Goal: Transaction & Acquisition: Purchase product/service

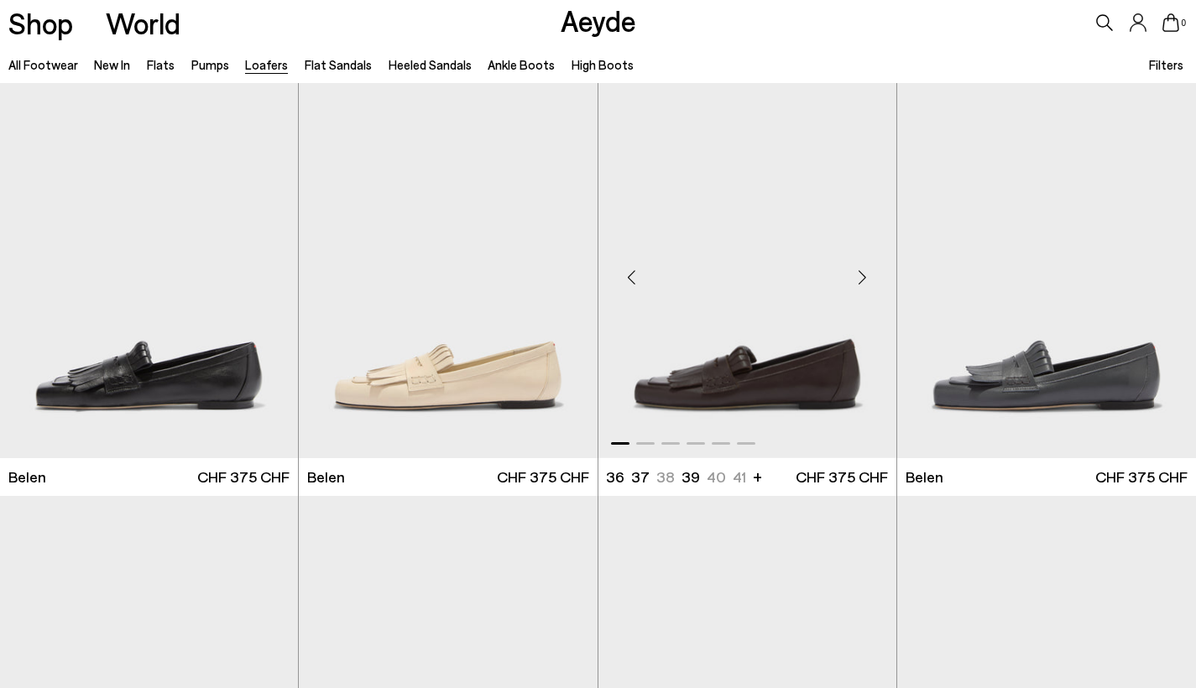
click at [775, 391] on img "1 / 6" at bounding box center [747, 270] width 298 height 375
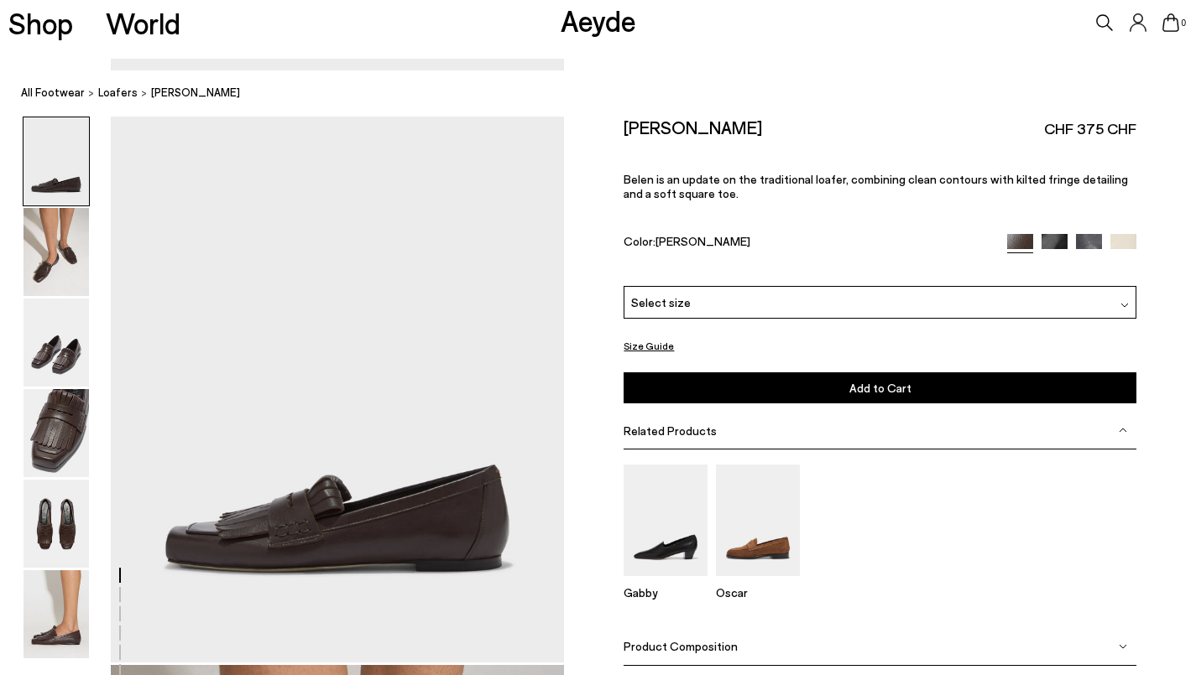
scroll to position [34, 0]
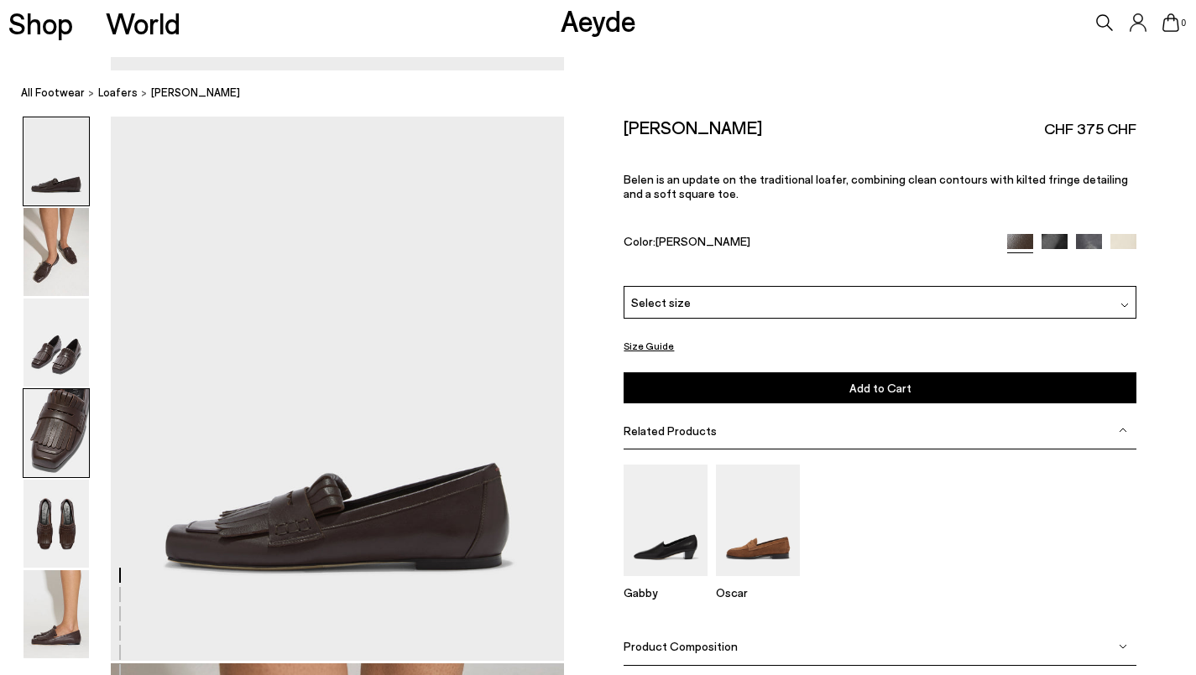
click at [77, 443] on img at bounding box center [55, 433] width 65 height 88
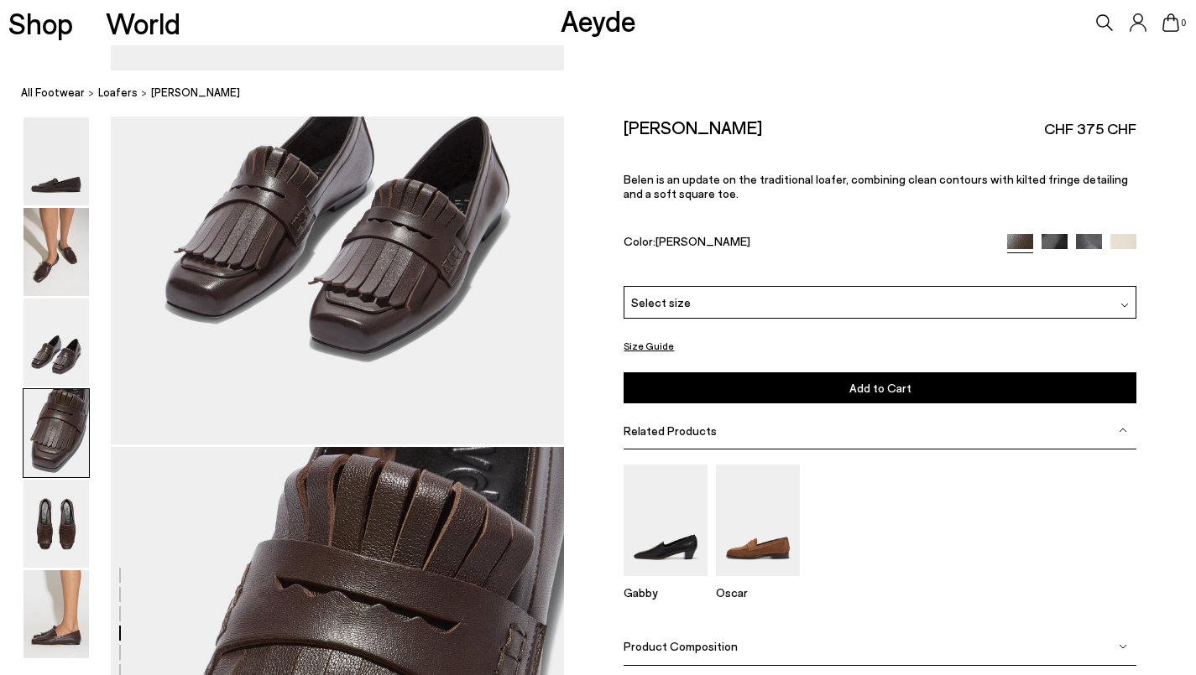
scroll to position [1796, 0]
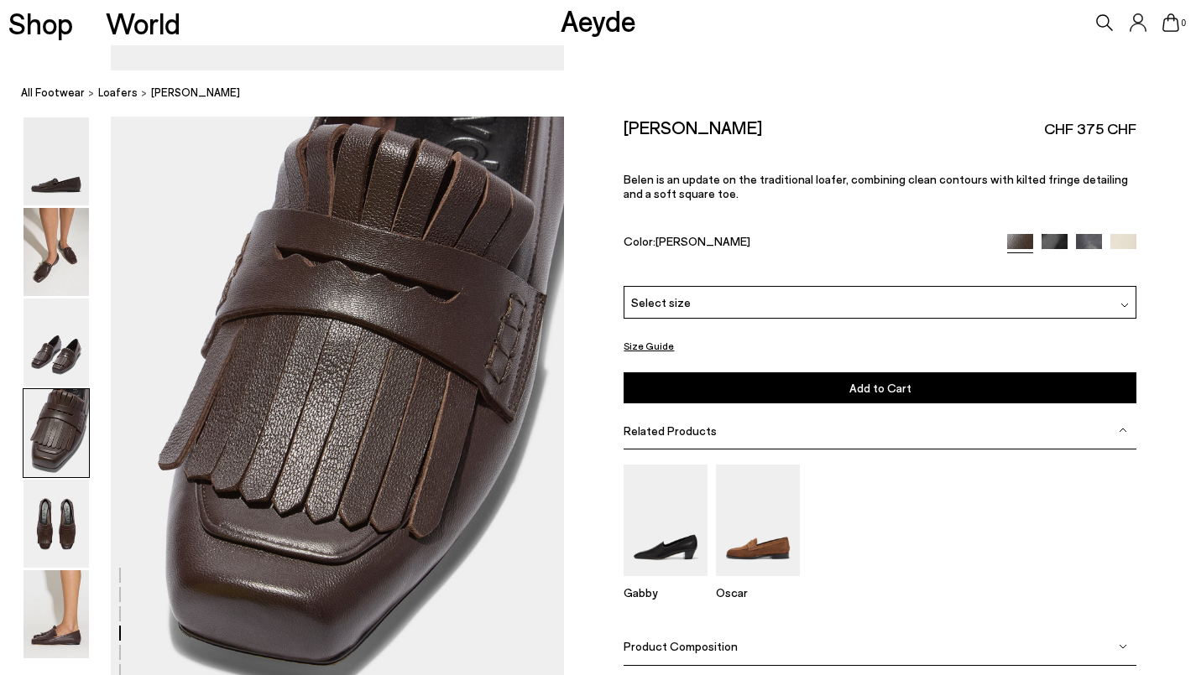
click at [757, 286] on div "Select size" at bounding box center [879, 302] width 512 height 33
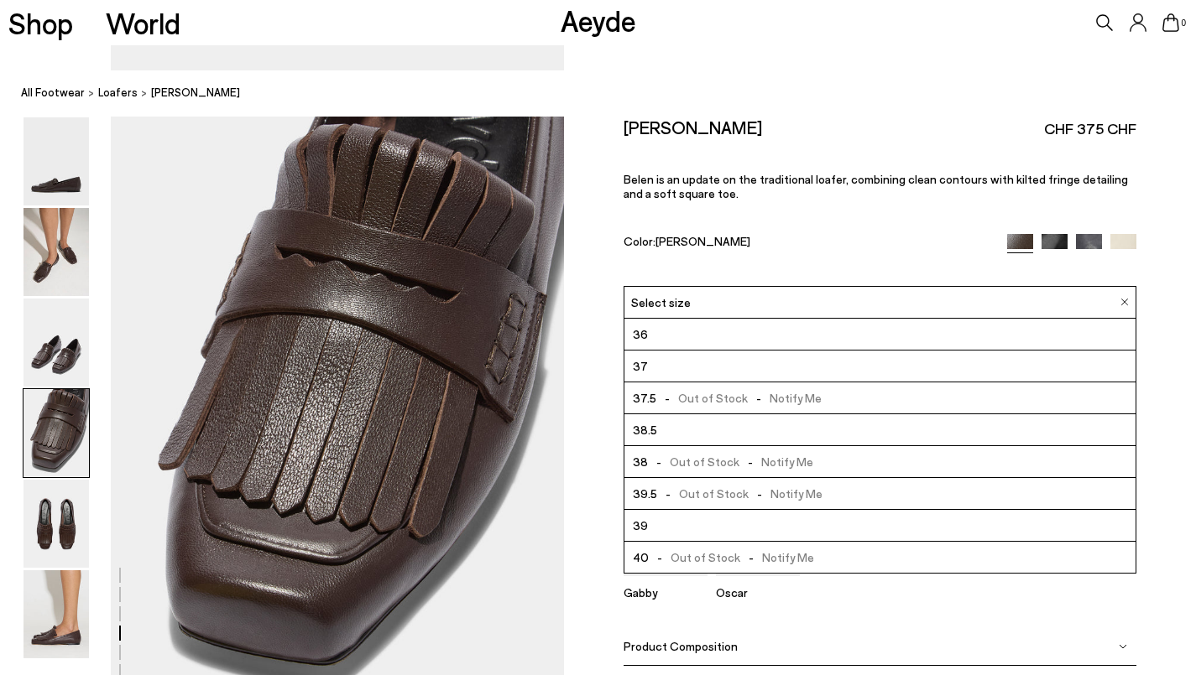
click at [895, 574] on div "Gabby Oscar" at bounding box center [879, 539] width 512 height 179
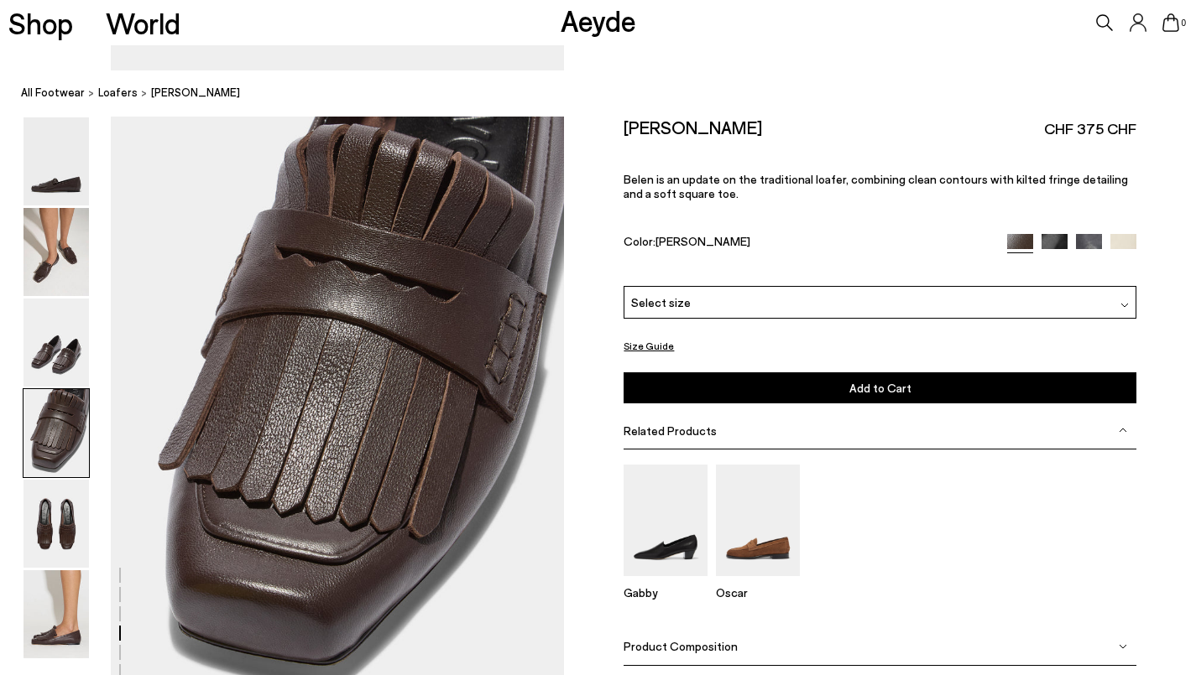
click at [1092, 234] on img at bounding box center [1089, 247] width 26 height 26
click at [781, 471] on img at bounding box center [758, 521] width 84 height 112
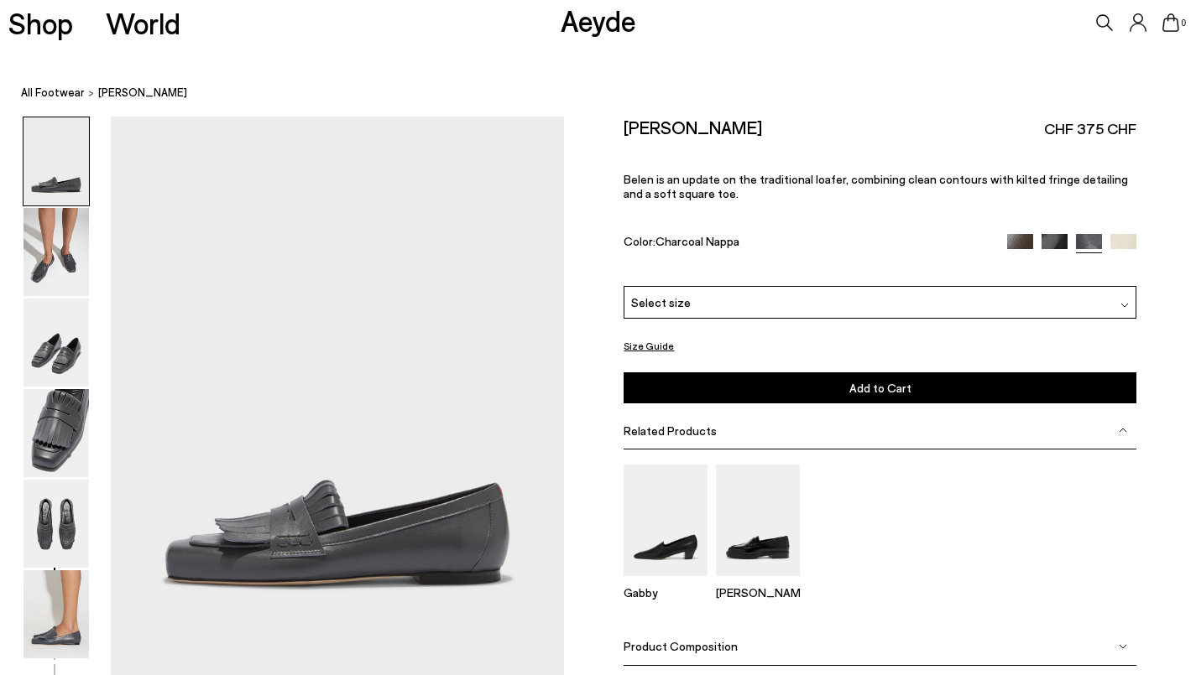
scroll to position [20, 0]
click at [65, 343] on img at bounding box center [55, 343] width 65 height 88
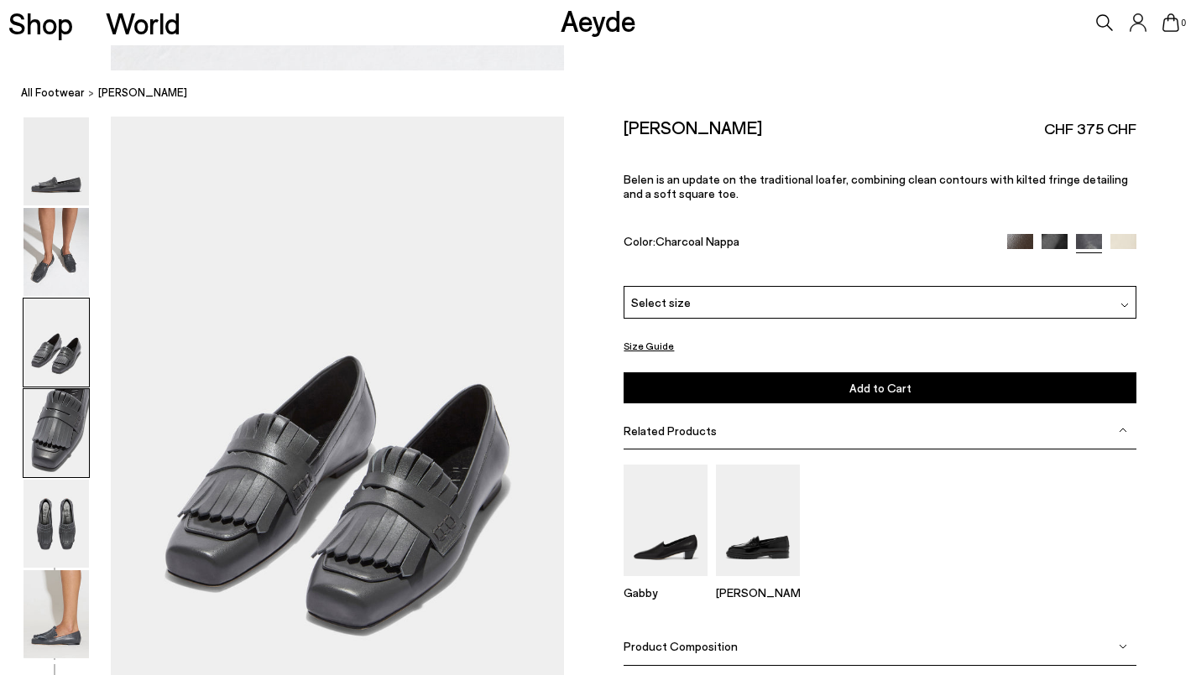
click at [65, 410] on img at bounding box center [55, 433] width 65 height 88
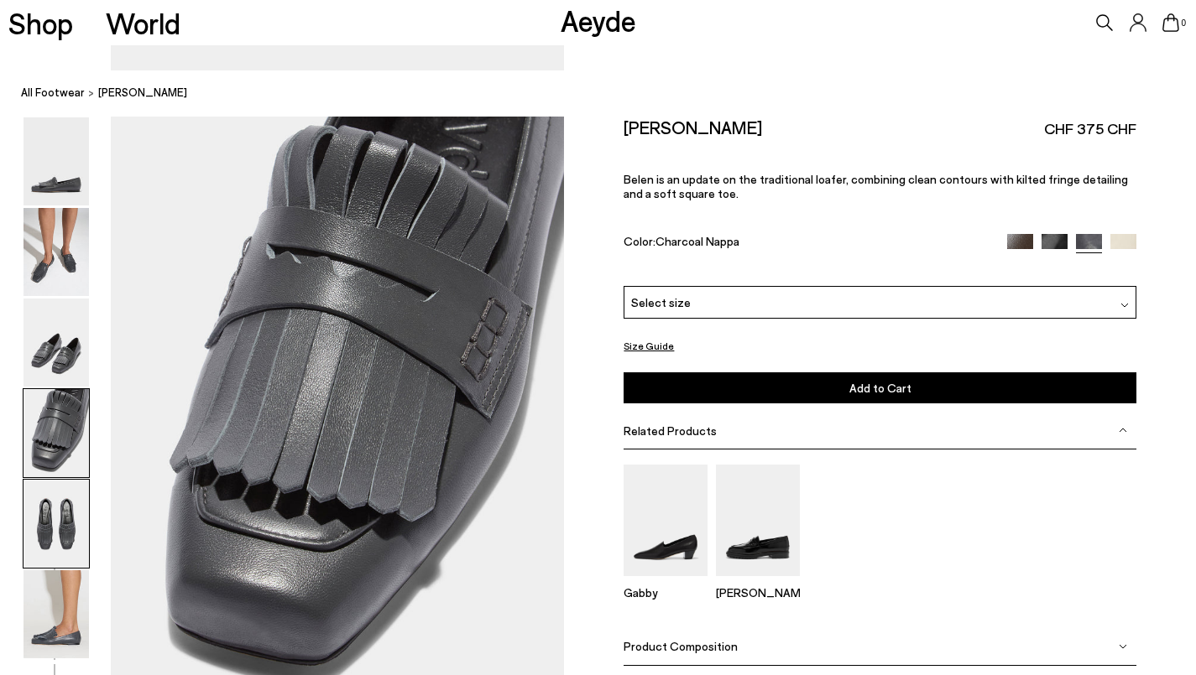
click at [68, 498] on img at bounding box center [55, 524] width 65 height 88
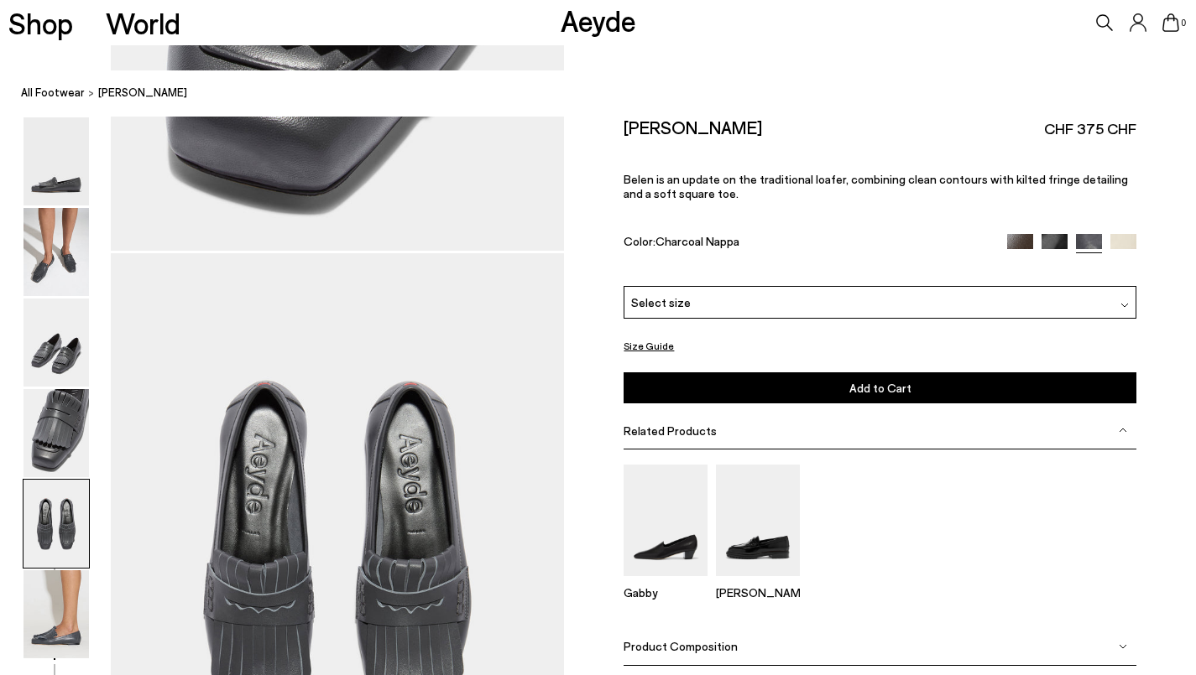
scroll to position [2403, 0]
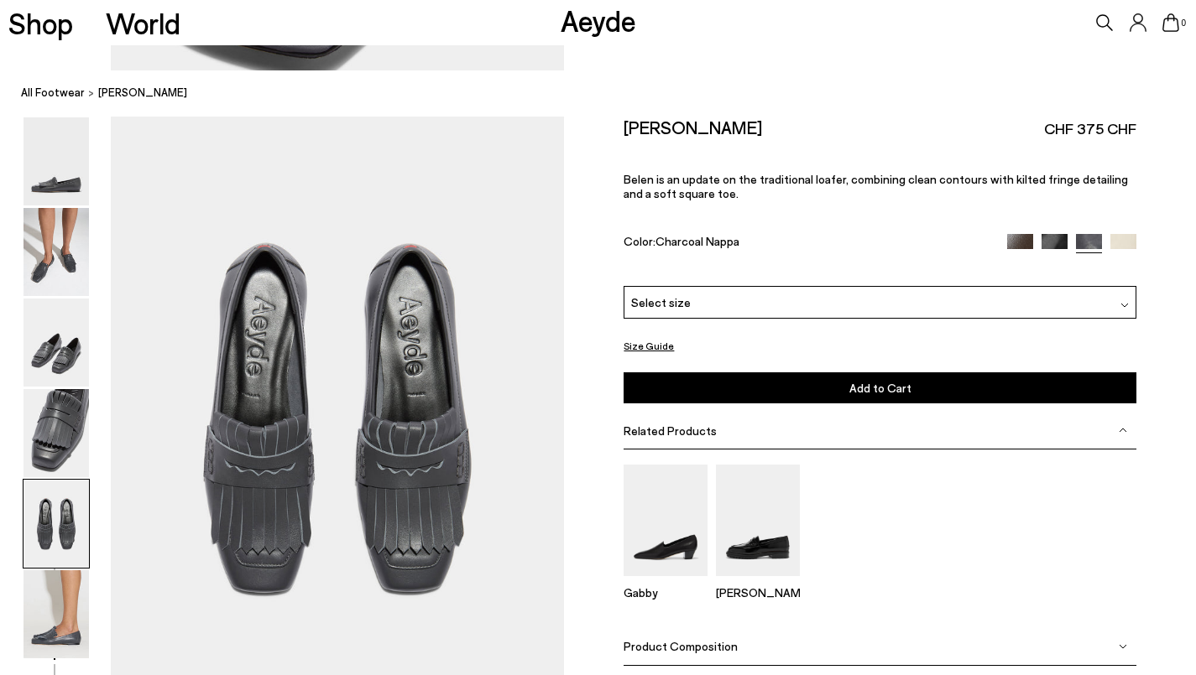
click at [707, 286] on div "Select size" at bounding box center [879, 302] width 512 height 33
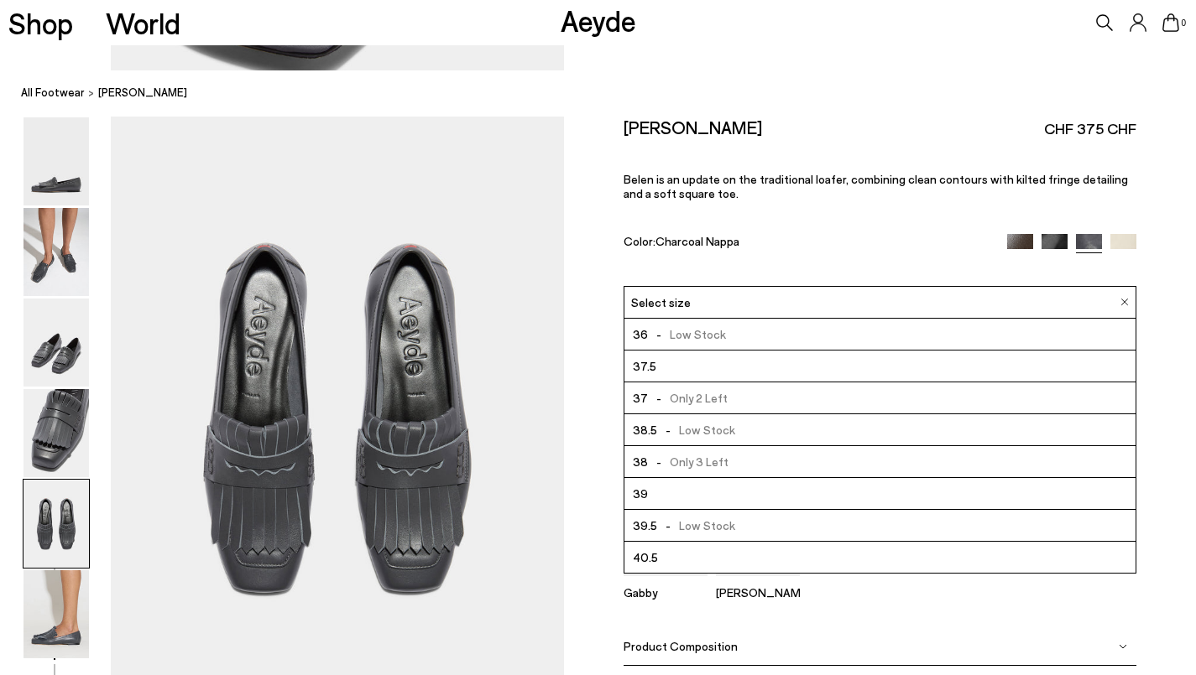
click at [794, 560] on div "[PERSON_NAME]" at bounding box center [758, 539] width 84 height 149
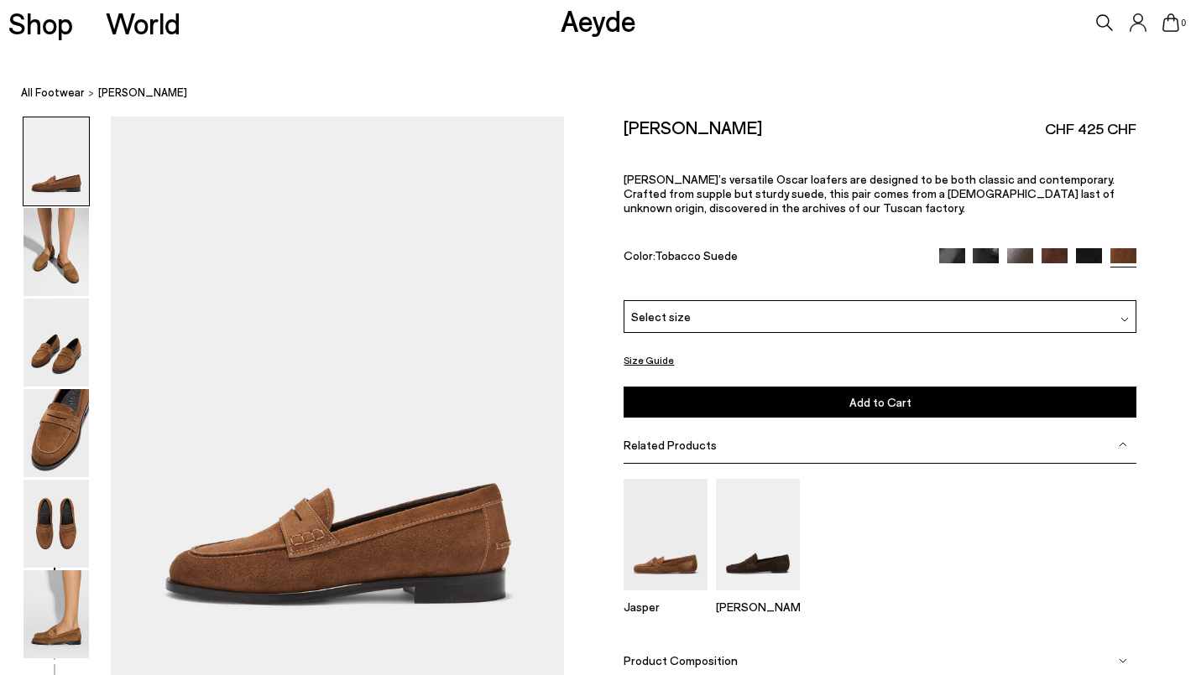
click at [826, 300] on div "Select size" at bounding box center [879, 316] width 512 height 33
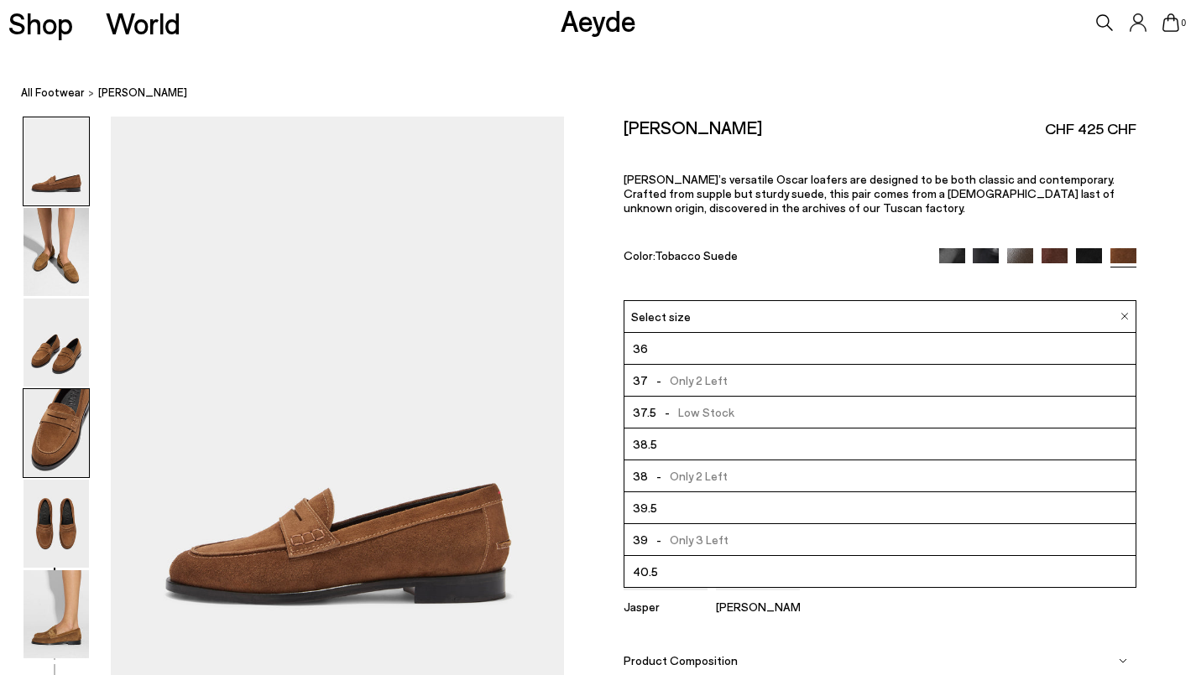
click at [59, 430] on img at bounding box center [55, 433] width 65 height 88
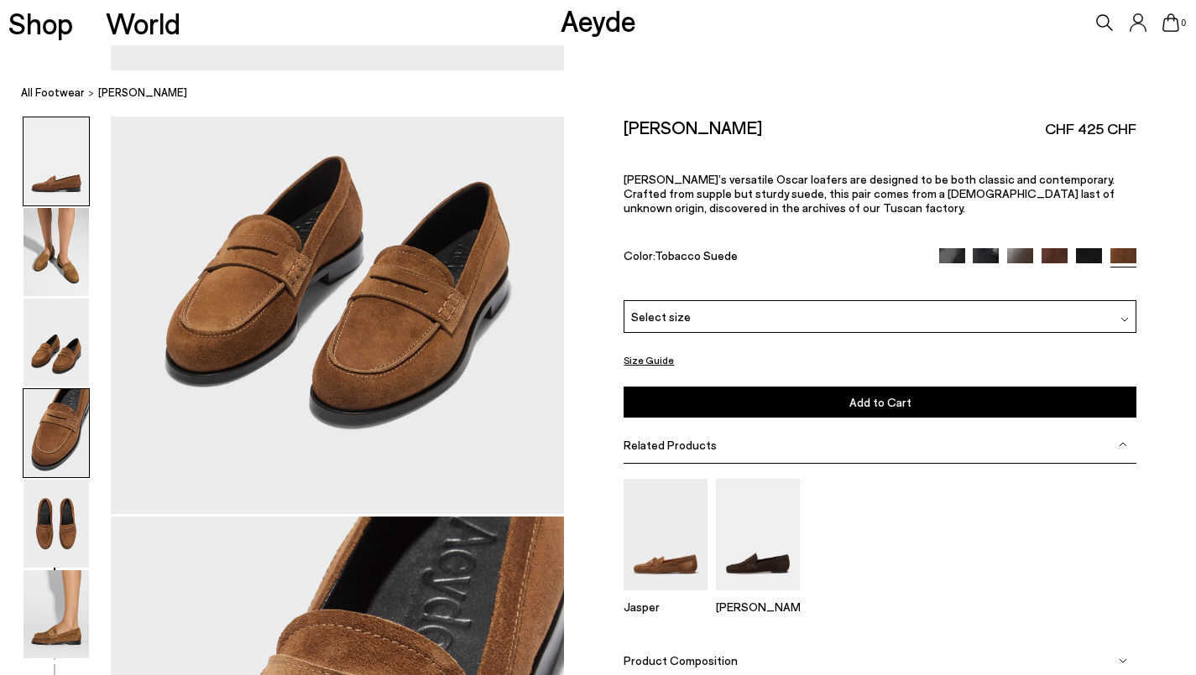
scroll to position [1796, 0]
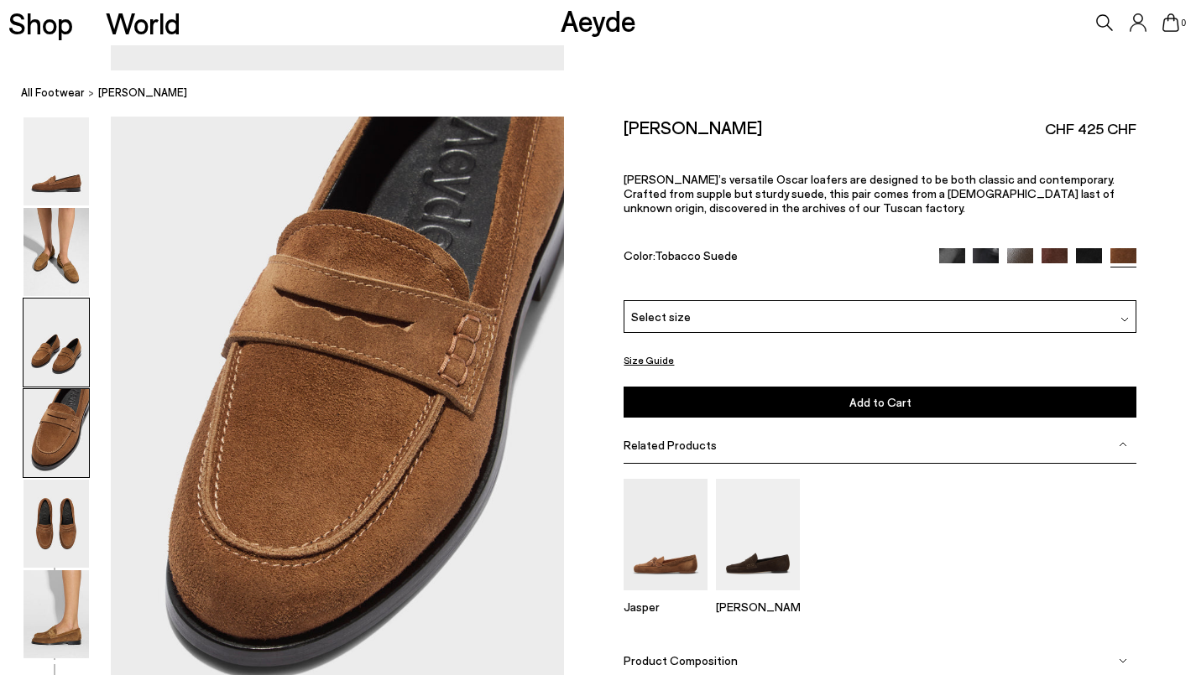
click at [77, 336] on img at bounding box center [55, 343] width 65 height 88
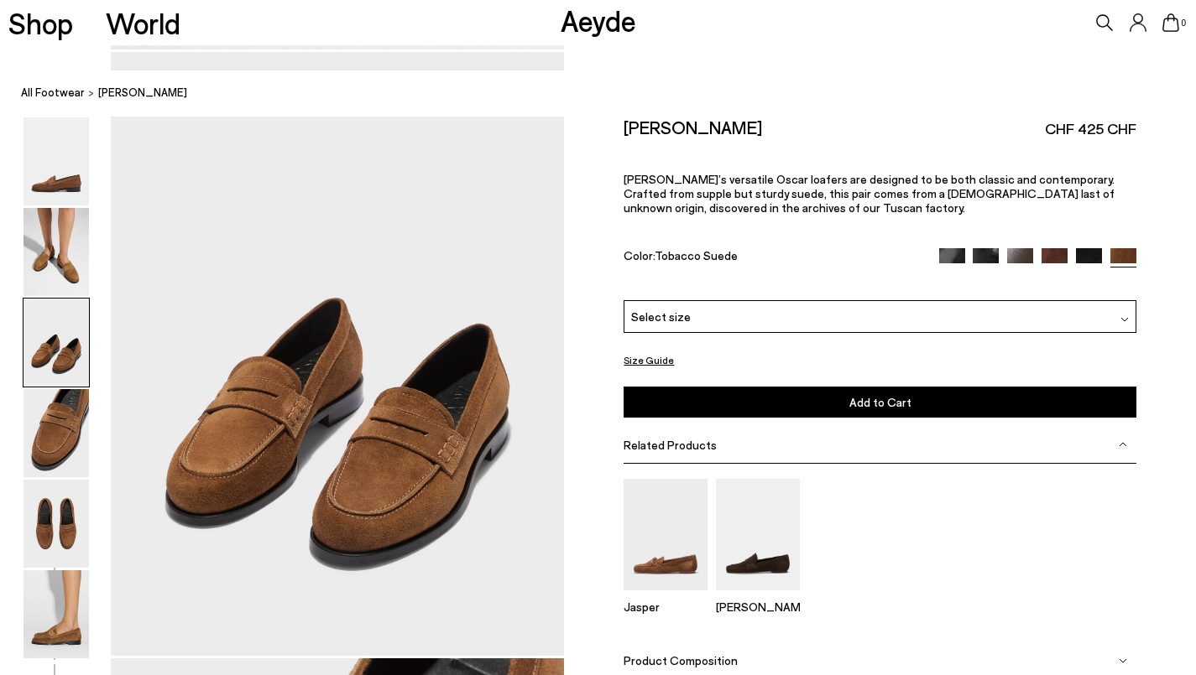
scroll to position [1189, 0]
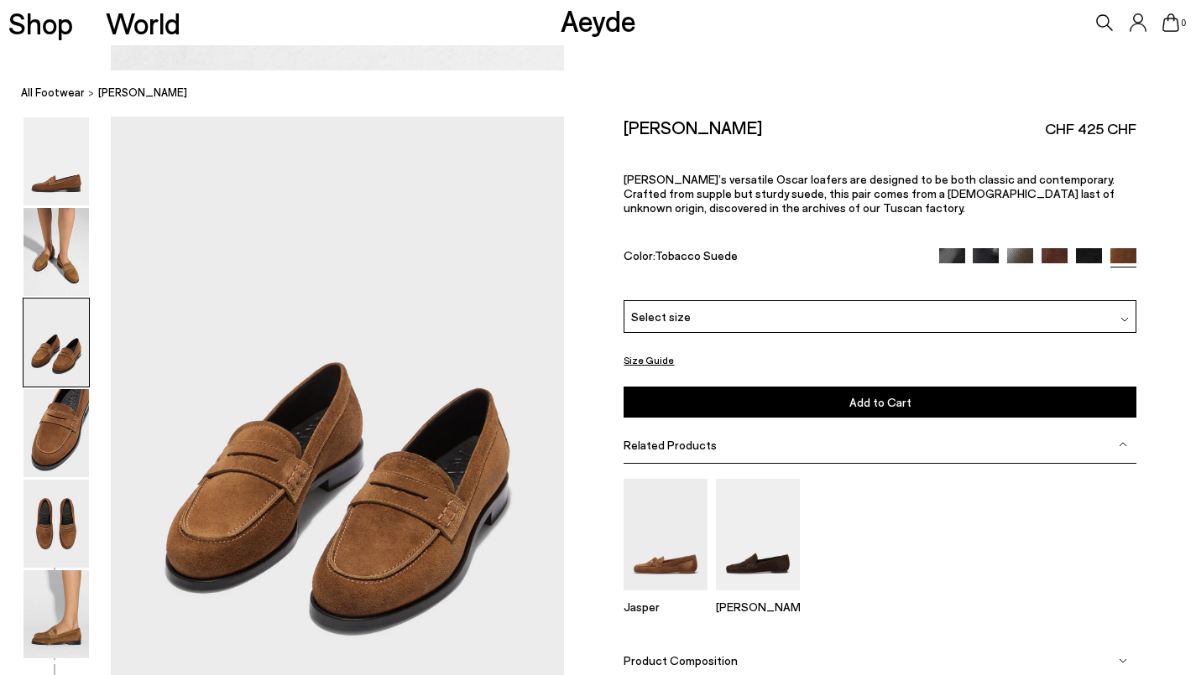
click at [1057, 248] on img at bounding box center [1054, 261] width 26 height 26
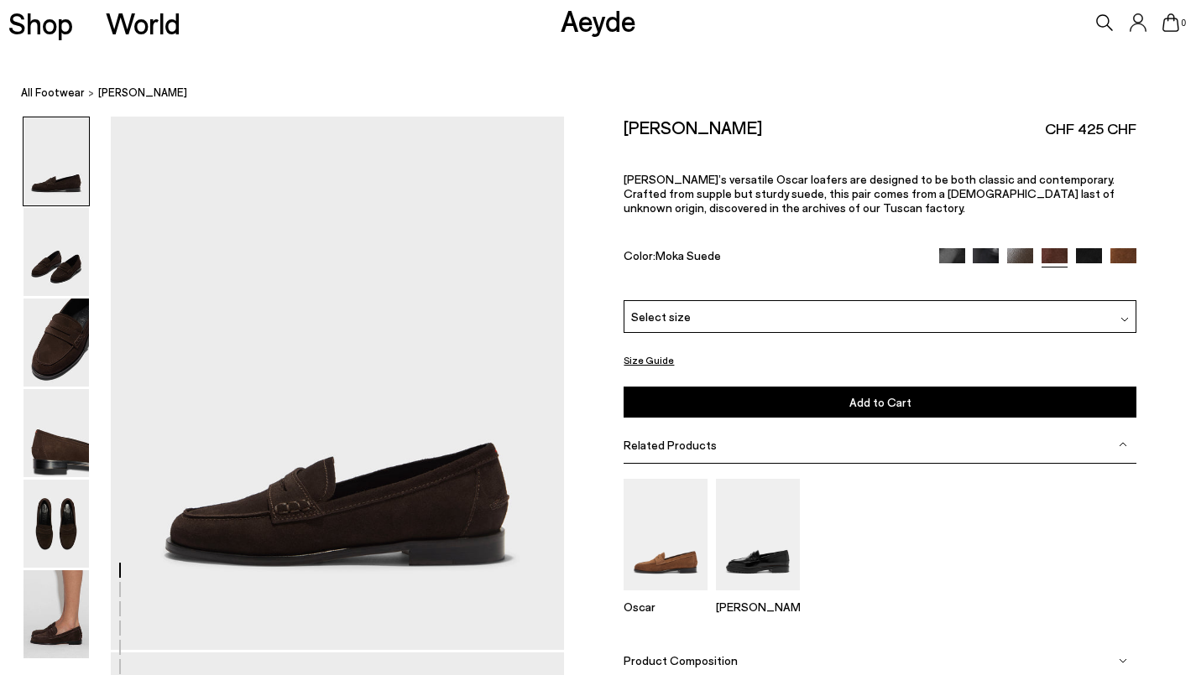
scroll to position [34, 0]
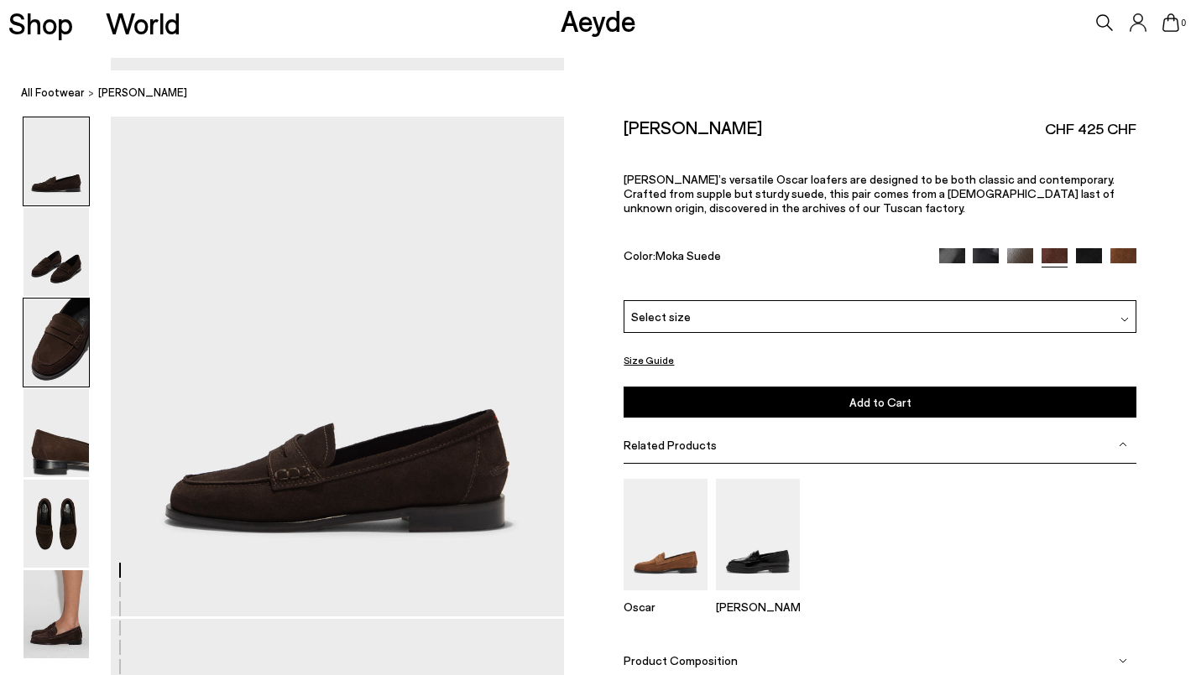
click at [57, 365] on img at bounding box center [55, 343] width 65 height 88
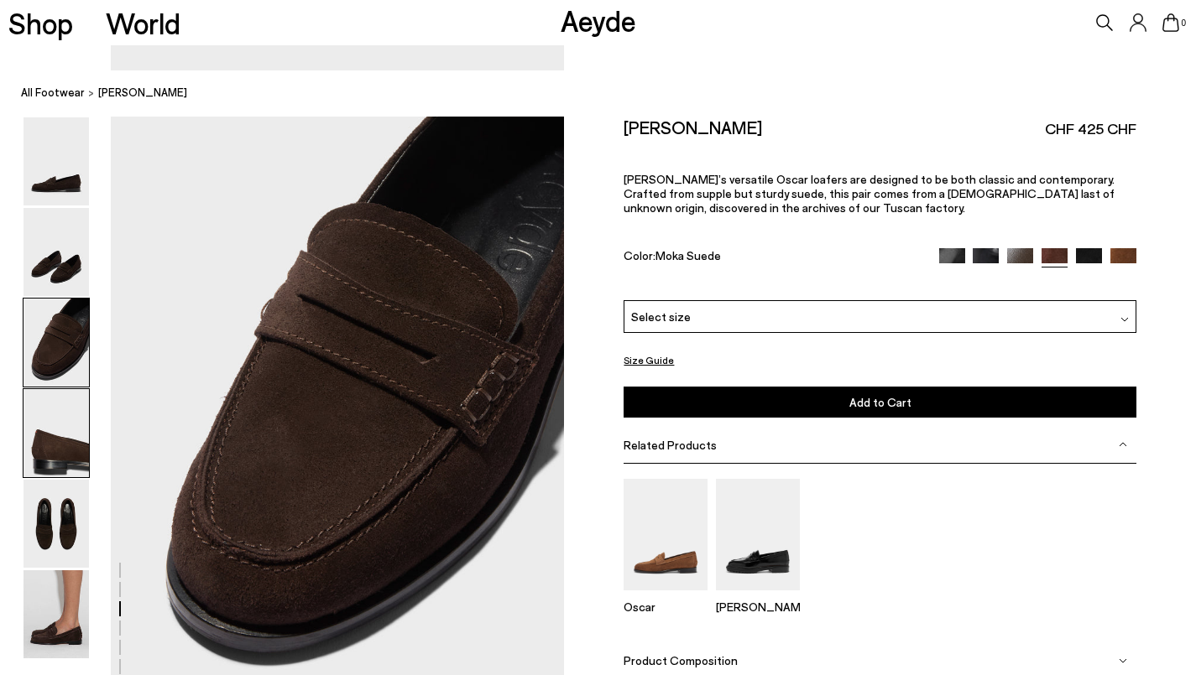
click at [62, 441] on img at bounding box center [55, 433] width 65 height 88
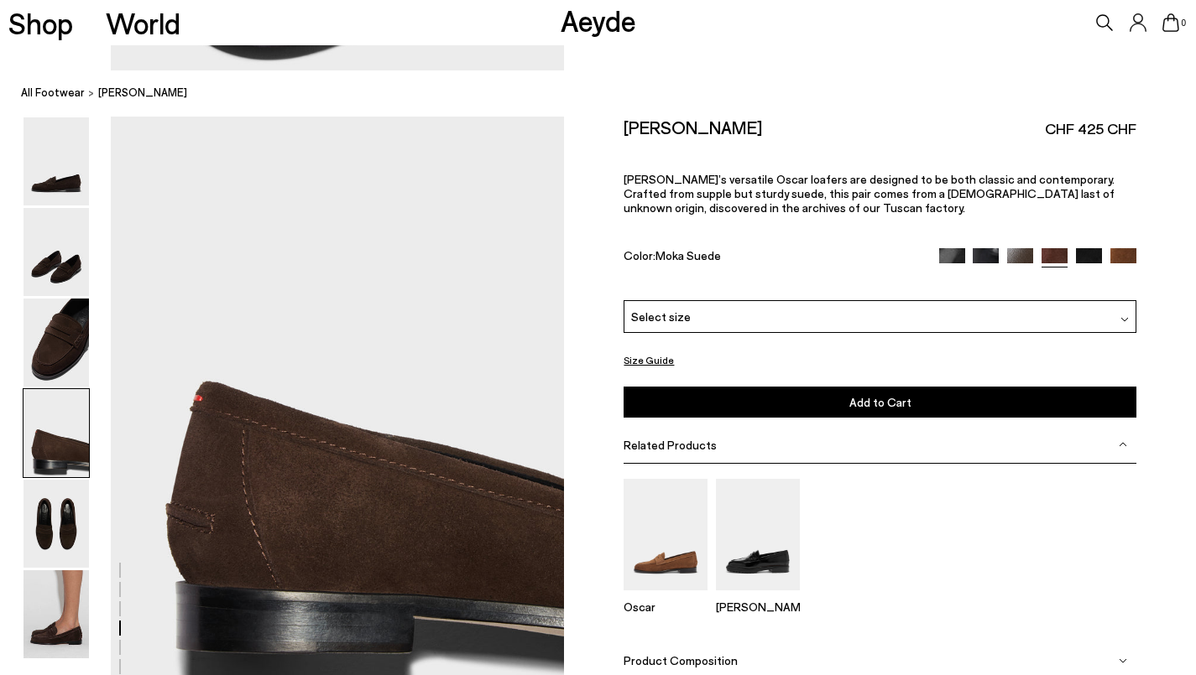
scroll to position [1763, 0]
click at [738, 300] on div "Select size" at bounding box center [879, 316] width 512 height 33
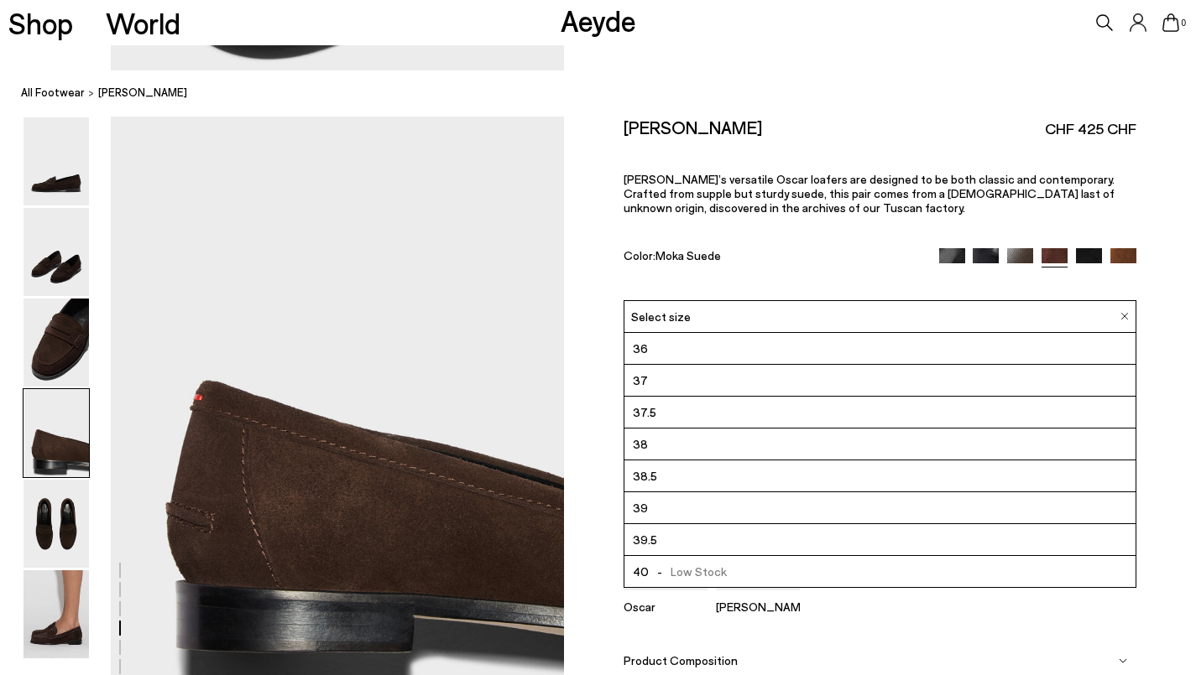
click at [738, 300] on div "Select size" at bounding box center [879, 316] width 512 height 33
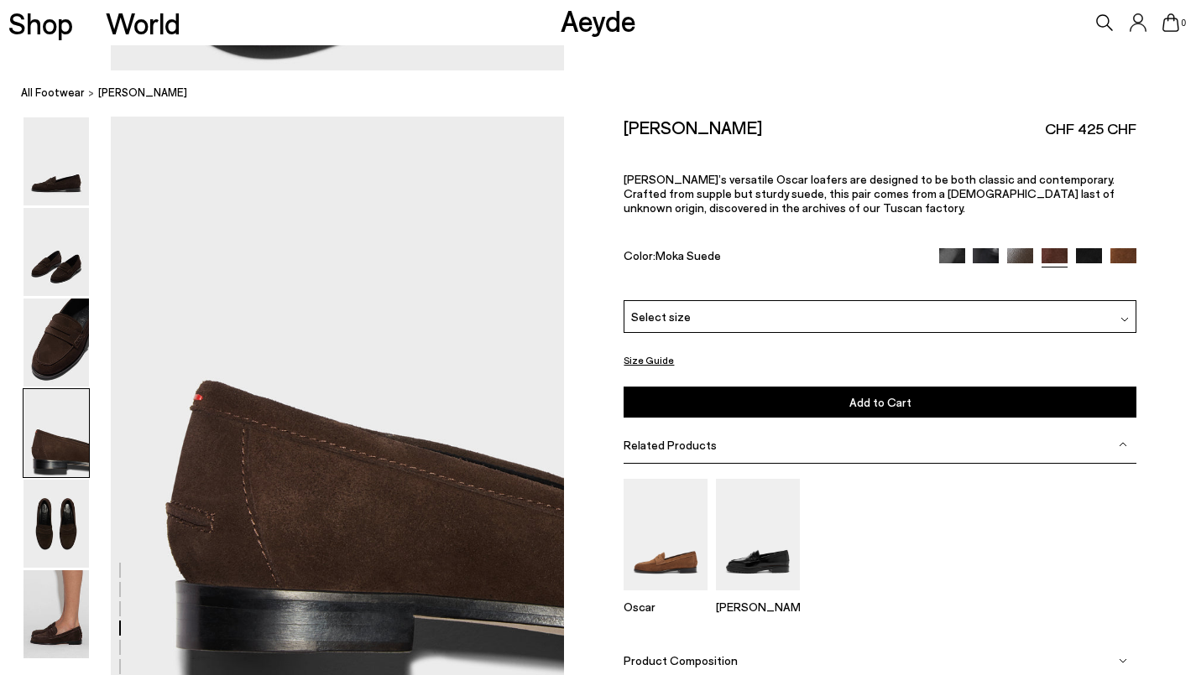
click at [1025, 248] on img at bounding box center [1020, 261] width 26 height 26
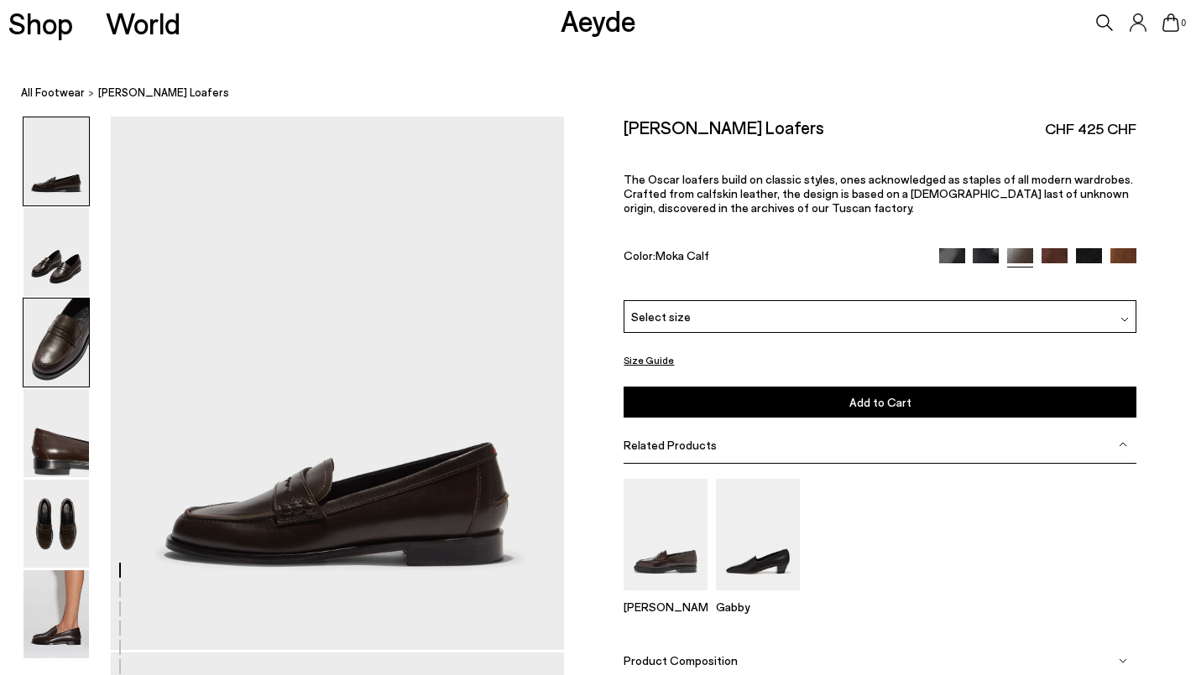
click at [64, 348] on img at bounding box center [55, 343] width 65 height 88
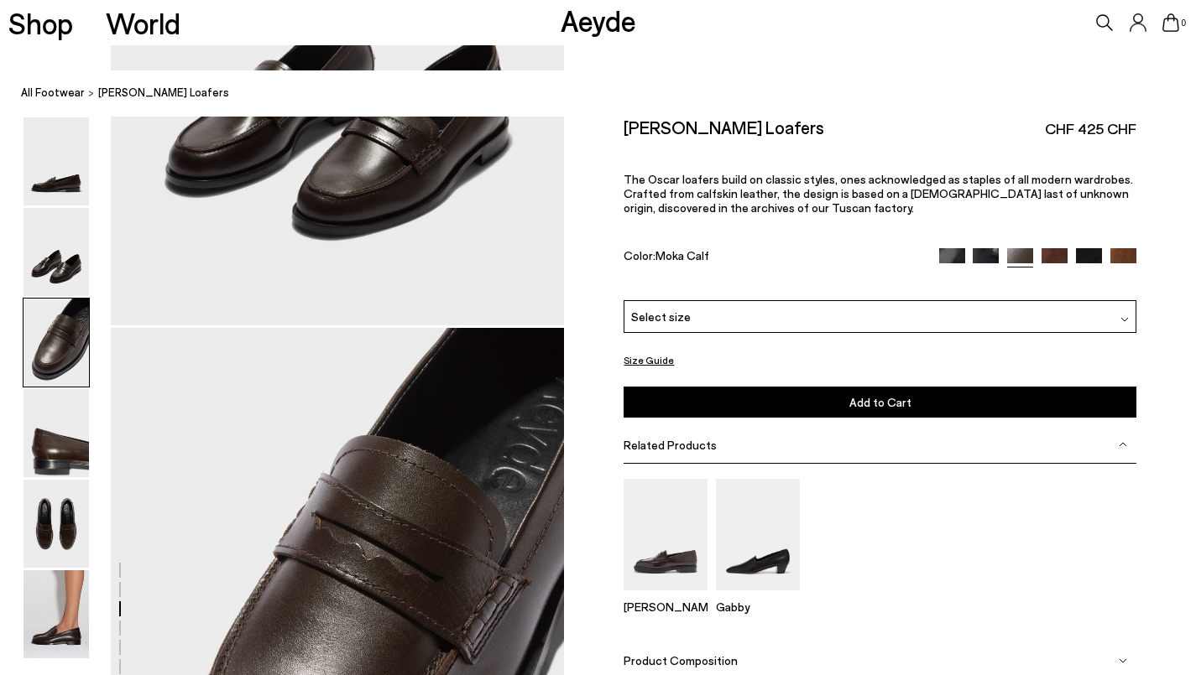
scroll to position [1156, 0]
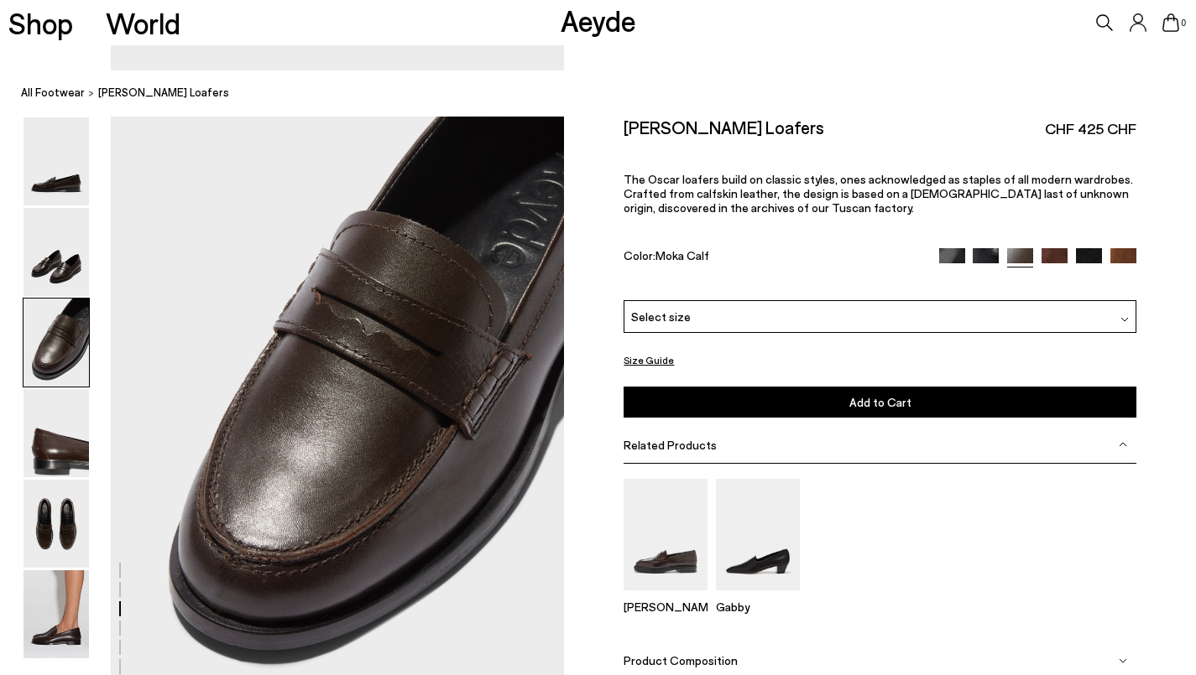
click at [757, 300] on div "Select size" at bounding box center [879, 316] width 512 height 33
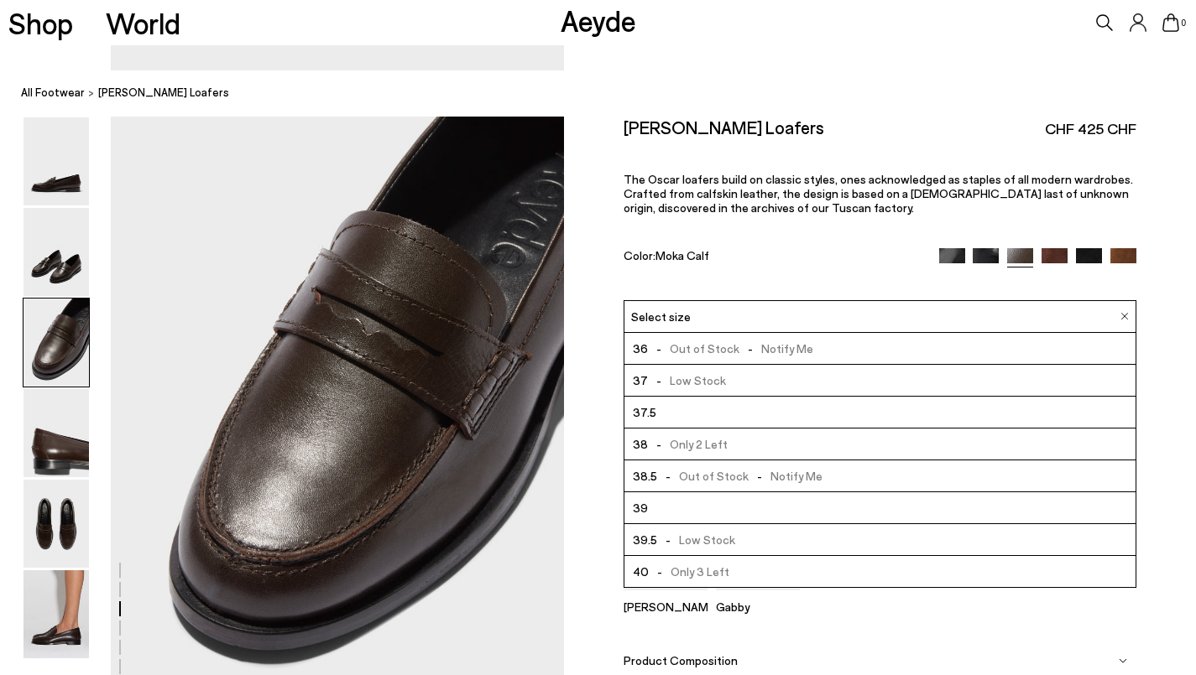
scroll to position [20, 0]
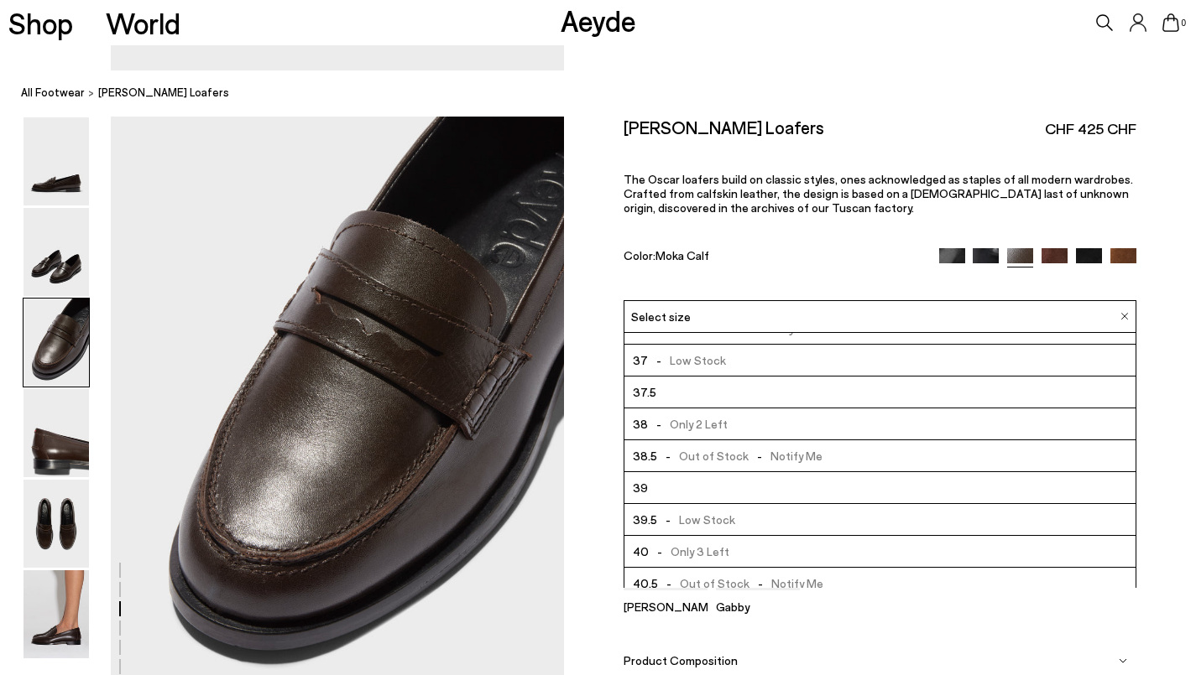
click at [741, 504] on li "39.5 - Low Stock" at bounding box center [879, 520] width 510 height 32
